Goal: Task Accomplishment & Management: Manage account settings

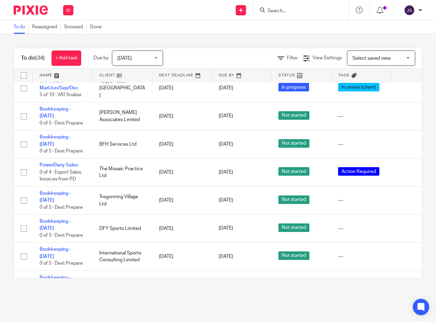
scroll to position [512, 0]
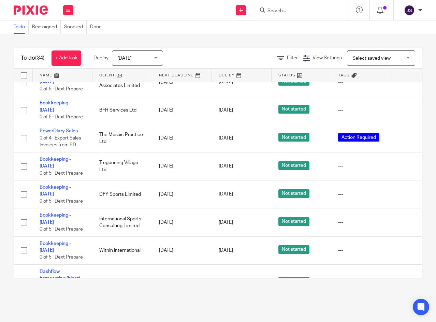
click at [406, 191] on icon at bounding box center [406, 194] width 7 height 7
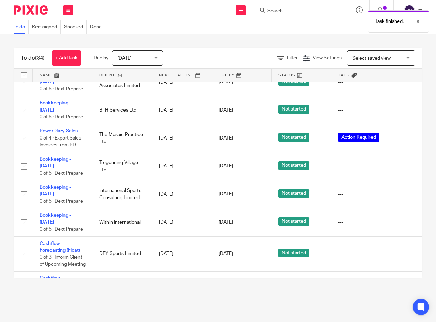
click at [405, 191] on icon at bounding box center [406, 194] width 7 height 7
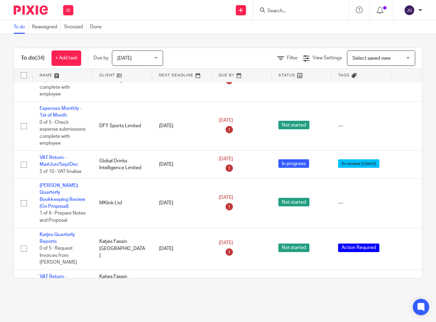
scroll to position [248, 0]
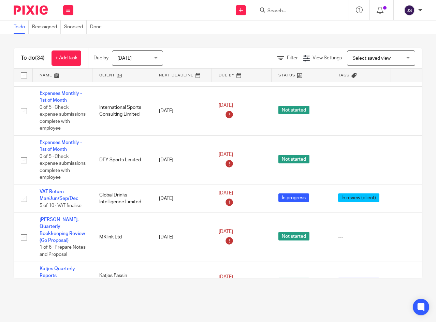
click at [58, 189] on link "VAT Return - Mar/Jun/Sep/Dec" at bounding box center [59, 195] width 39 height 12
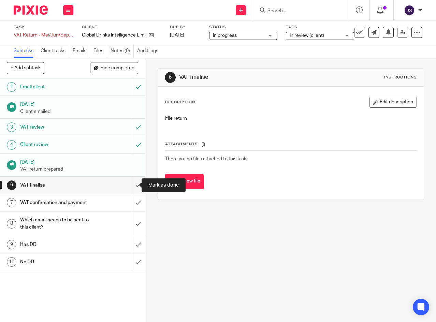
click at [132, 185] on input "submit" at bounding box center [72, 185] width 145 height 17
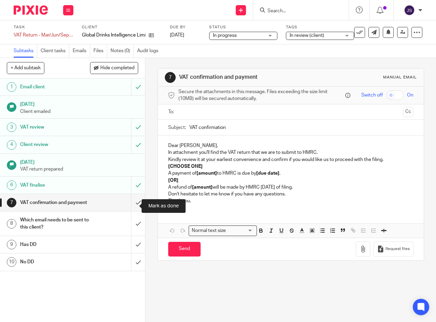
click at [130, 207] on input "submit" at bounding box center [72, 202] width 145 height 17
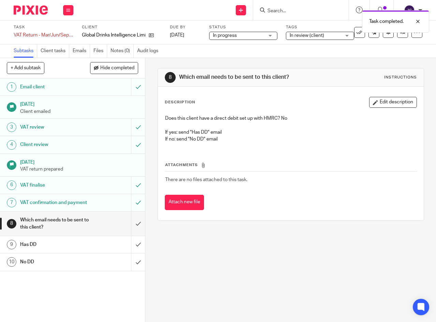
click at [132, 230] on input "submit" at bounding box center [72, 224] width 145 height 24
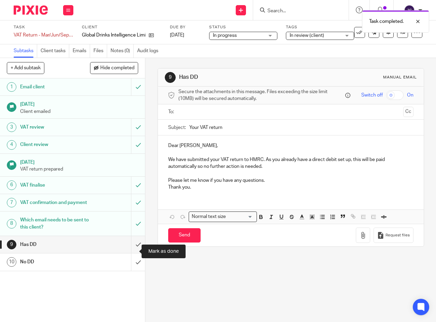
click at [131, 252] on input "submit" at bounding box center [72, 244] width 145 height 17
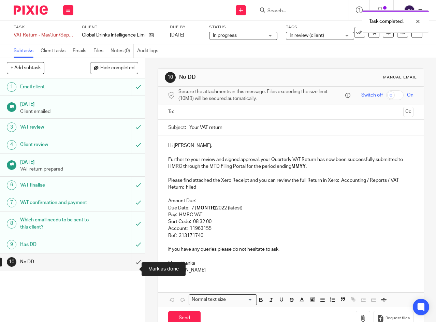
click at [130, 271] on input "submit" at bounding box center [72, 262] width 145 height 17
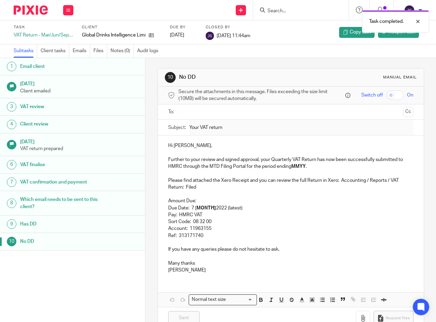
click at [66, 10] on button at bounding box center [68, 10] width 10 height 10
click at [67, 32] on link "Work" at bounding box center [65, 31] width 12 height 5
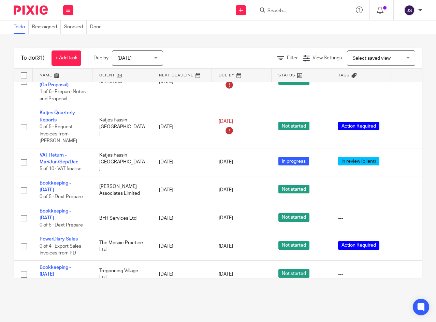
scroll to position [376, 0]
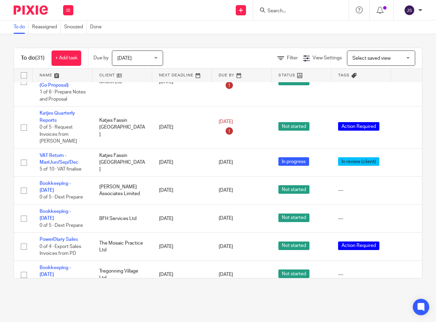
click at [51, 153] on link "VAT Return - Mar/Jun/Sep/Dec" at bounding box center [59, 159] width 39 height 12
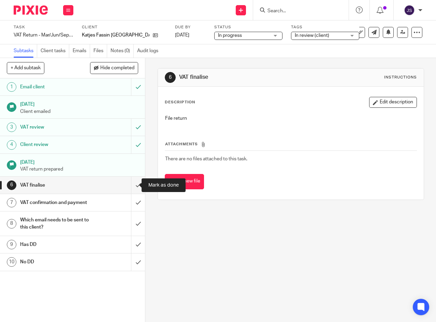
click at [131, 185] on input "submit" at bounding box center [72, 185] width 145 height 17
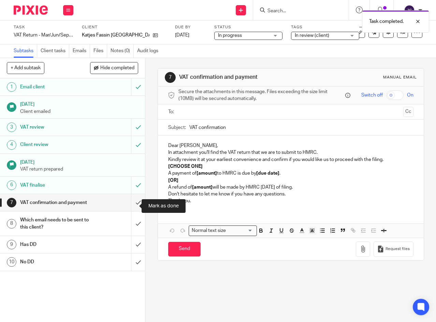
click at [130, 207] on input "submit" at bounding box center [72, 202] width 145 height 17
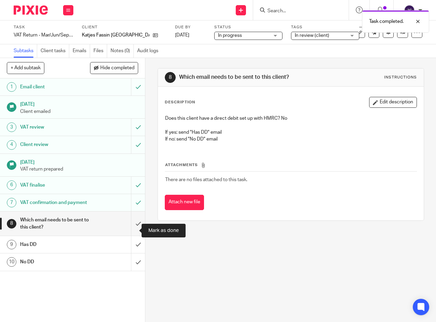
click at [132, 229] on input "submit" at bounding box center [72, 224] width 145 height 24
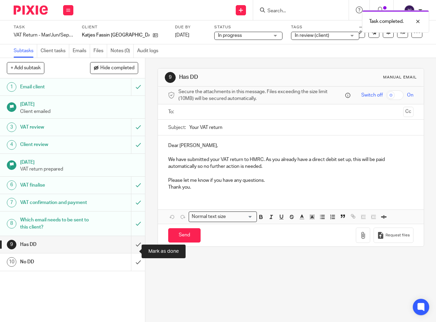
click at [132, 252] on input "submit" at bounding box center [72, 244] width 145 height 17
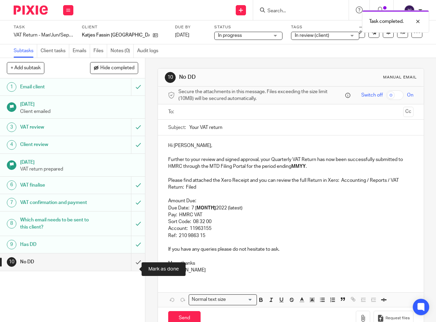
click at [131, 270] on input "submit" at bounding box center [72, 262] width 145 height 17
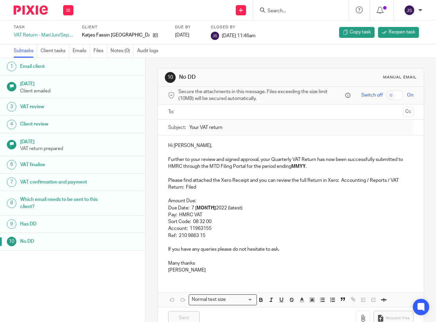
click at [67, 9] on icon at bounding box center [68, 10] width 4 height 4
click at [67, 31] on link "Work" at bounding box center [65, 31] width 12 height 5
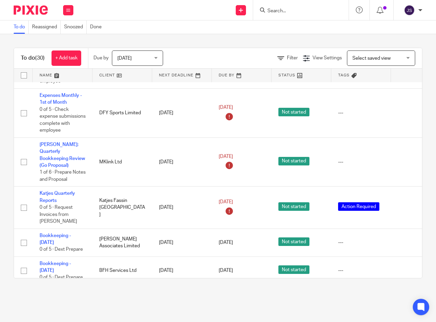
scroll to position [307, 0]
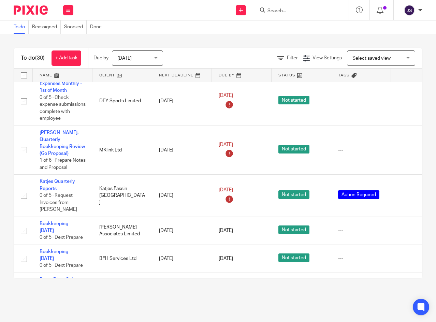
click at [406, 193] on icon at bounding box center [406, 196] width 7 height 7
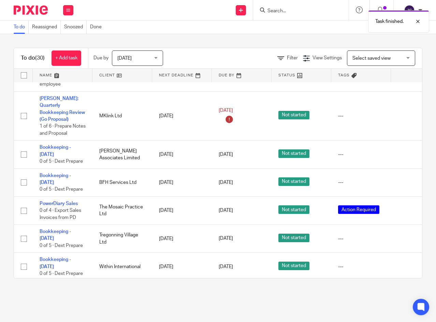
scroll to position [376, 0]
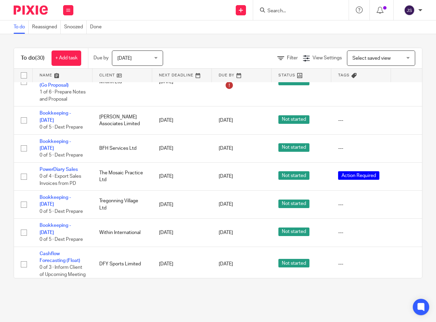
click at [405, 229] on icon at bounding box center [406, 232] width 7 height 7
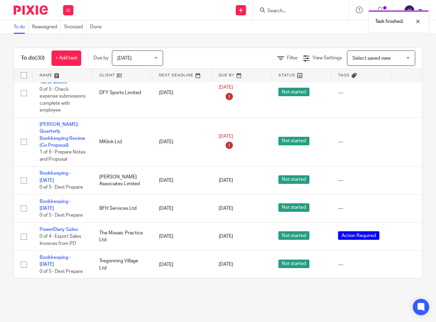
scroll to position [307, 0]
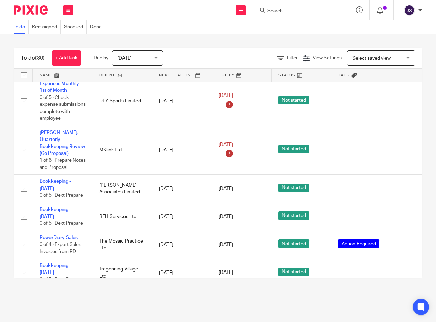
click at [405, 270] on icon at bounding box center [406, 273] width 7 height 7
click at [405, 213] on icon at bounding box center [406, 216] width 7 height 7
